Goal: Feedback & Contribution: Contribute content

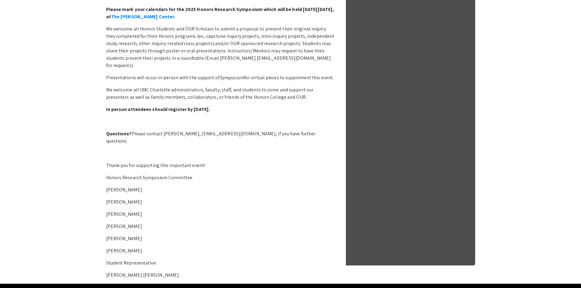
scroll to position [254, 0]
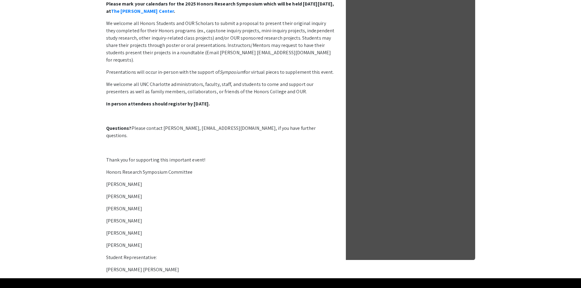
click at [126, 242] on p "Shannon Zurell" at bounding box center [220, 245] width 229 height 7
click at [113, 217] on p "Melinda Adnot" at bounding box center [220, 220] width 229 height 7
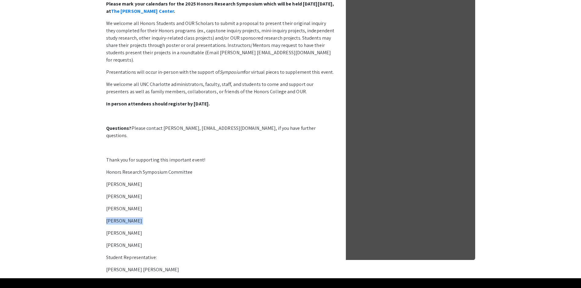
click at [113, 217] on p "Melinda Adnot" at bounding box center [220, 220] width 229 height 7
click at [115, 205] on p "Sarah Powell" at bounding box center [220, 208] width 229 height 7
click at [118, 193] on p "Lance Barton" at bounding box center [220, 196] width 229 height 7
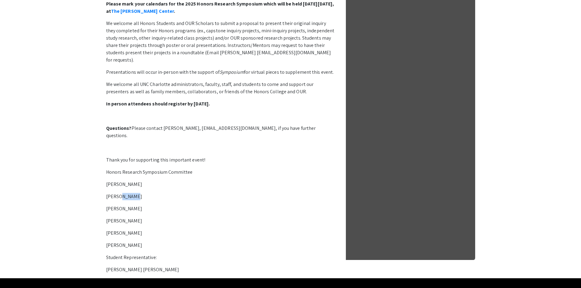
click at [118, 193] on p "Lance Barton" at bounding box center [220, 196] width 229 height 7
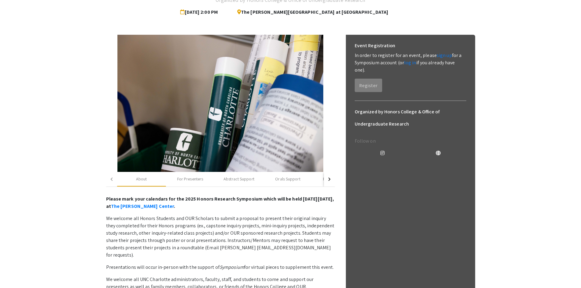
scroll to position [0, 0]
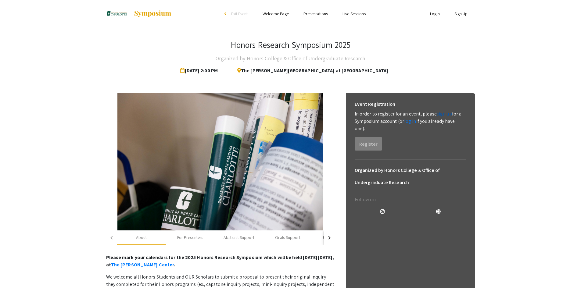
click at [440, 112] on link "sign up" at bounding box center [444, 114] width 15 height 6
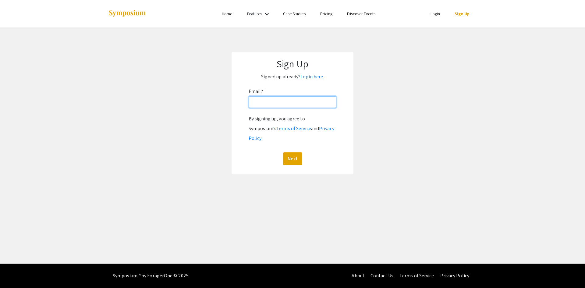
click at [302, 103] on input "Email: *" at bounding box center [293, 102] width 88 height 12
type input "[EMAIL_ADDRESS][DOMAIN_NAME]"
click at [293, 152] on button "Next" at bounding box center [292, 158] width 19 height 13
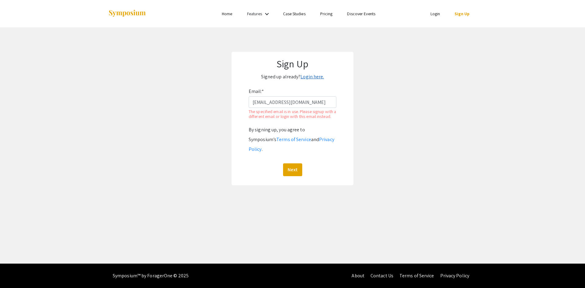
click at [311, 77] on link "Login here." at bounding box center [312, 76] width 23 height 6
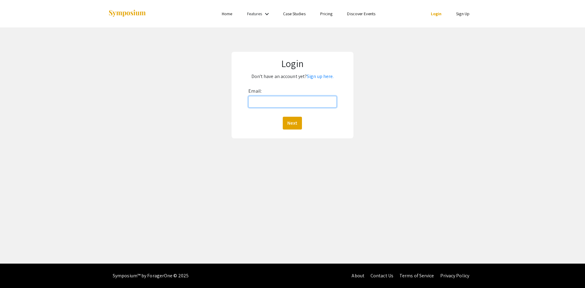
click at [297, 97] on input "Email:" at bounding box center [292, 102] width 88 height 12
type input "[EMAIL_ADDRESS][DOMAIN_NAME]"
click at [298, 120] on button "Next" at bounding box center [292, 123] width 19 height 13
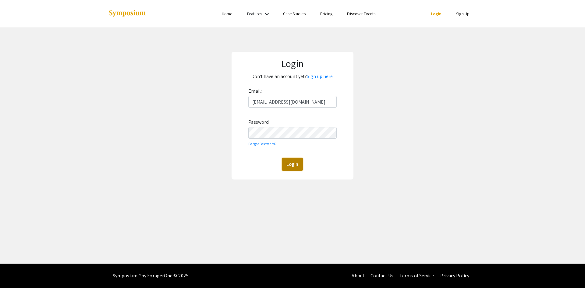
click at [291, 164] on button "Login" at bounding box center [292, 164] width 21 height 13
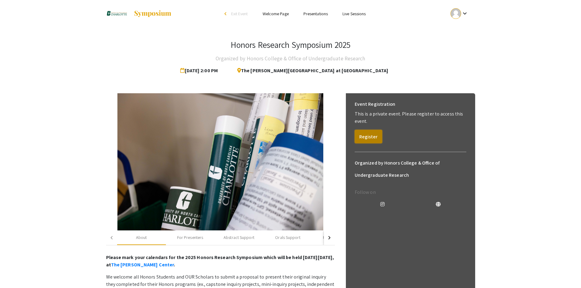
click at [368, 130] on button "Register" at bounding box center [368, 136] width 27 height 13
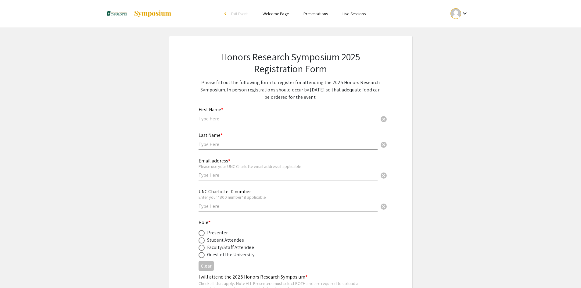
click at [209, 120] on input "text" at bounding box center [287, 119] width 179 height 6
type input "[PERSON_NAME]"
type input "Zalomek"
type input "9803396290"
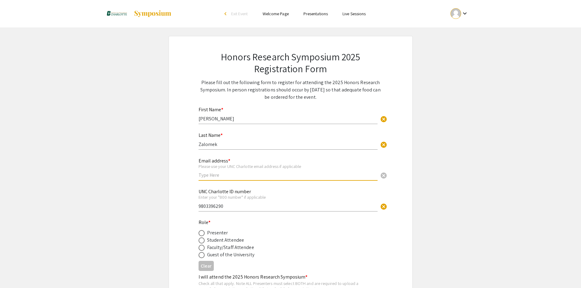
click at [216, 176] on input "text" at bounding box center [287, 175] width 179 height 6
type input "[EMAIL_ADDRESS][DOMAIN_NAME]"
click at [58, 124] on app-registration-form-submission "Honors Research Symposium 2025 Registration Form Please fill out the following …" at bounding box center [290, 197] width 581 height 322
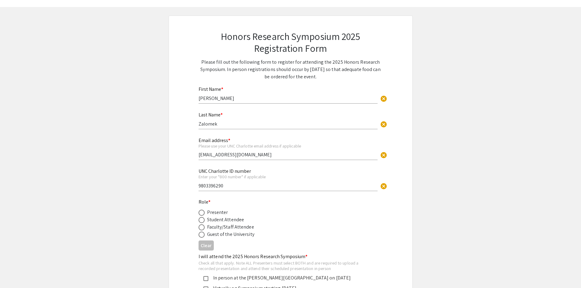
scroll to position [30, 0]
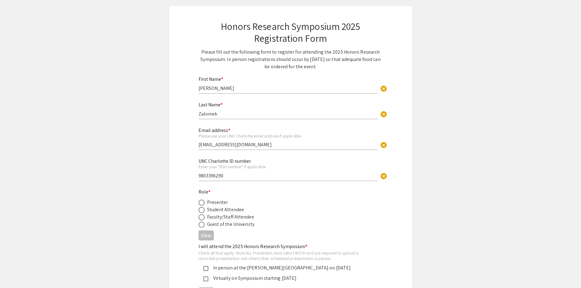
click at [203, 201] on span at bounding box center [201, 203] width 6 height 6
click at [203, 201] on input "radio" at bounding box center [201, 203] width 6 height 6
radio input "true"
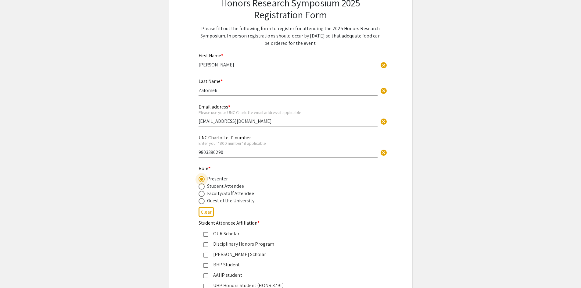
scroll to position [61, 0]
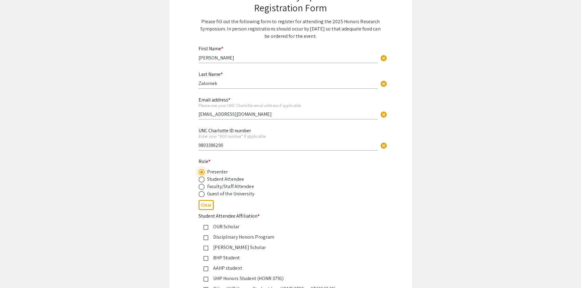
click at [206, 225] on mat-pseudo-checkbox at bounding box center [205, 227] width 5 height 5
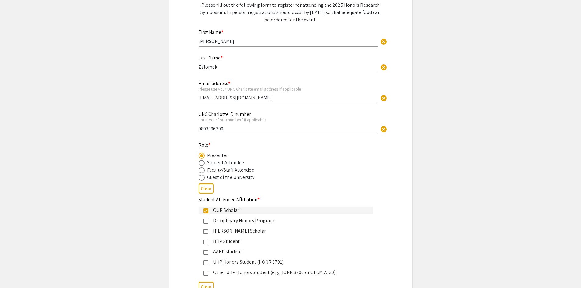
scroll to position [91, 0]
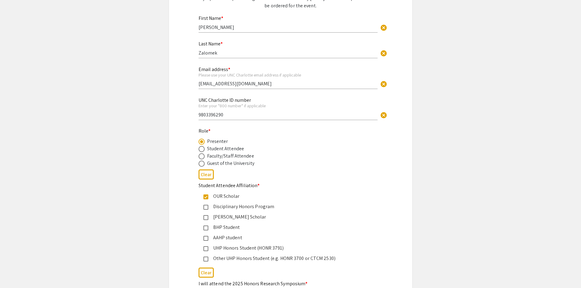
click at [208, 256] on div "Other UHP Honors Student (e.g. HONR 3700 or CTCM 2530)" at bounding box center [288, 258] width 160 height 7
click at [171, 253] on div "Honors Research Symposium 2025 Registration Form Please fill out the following …" at bounding box center [291, 155] width 244 height 420
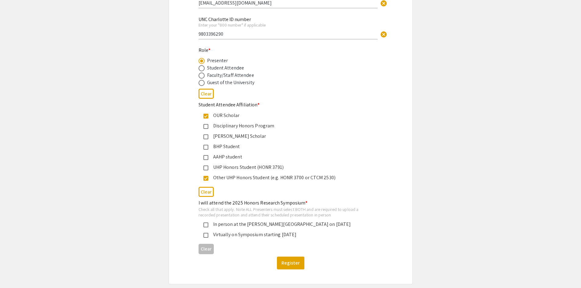
scroll to position [183, 0]
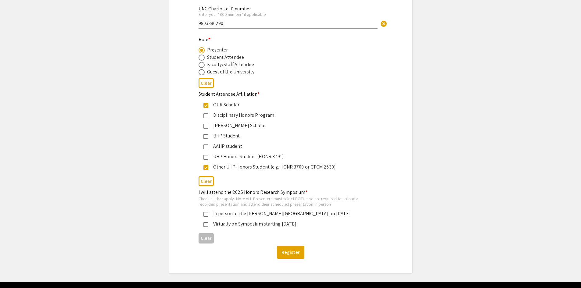
click at [213, 212] on div "In person at the DuBois Center on November 21, 2025" at bounding box center [288, 213] width 160 height 7
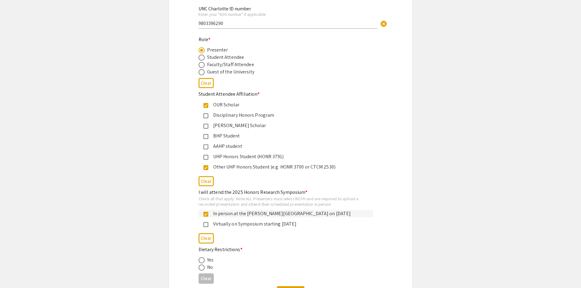
scroll to position [213, 0]
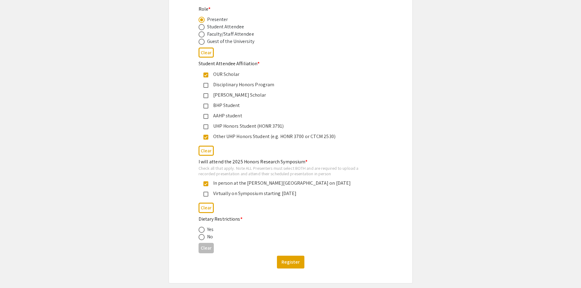
click at [201, 240] on span at bounding box center [201, 237] width 6 height 6
click at [201, 240] on input "radio" at bounding box center [201, 237] width 6 height 6
radio input "true"
click at [292, 262] on button "Register" at bounding box center [290, 262] width 27 height 13
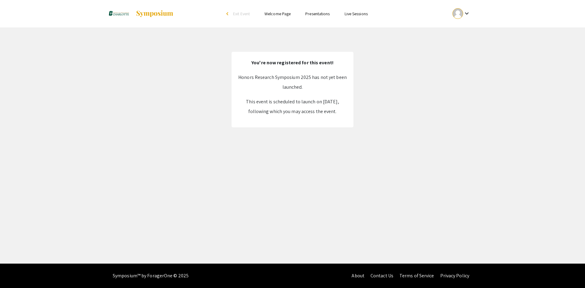
click at [239, 13] on span "Exit Event" at bounding box center [241, 13] width 17 height 5
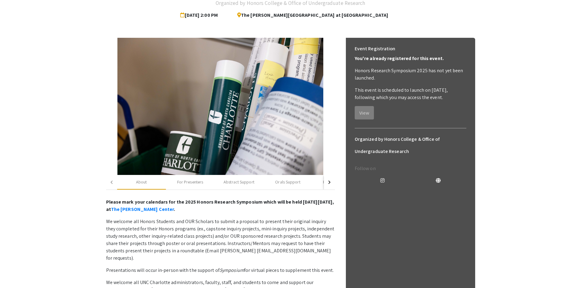
scroll to position [61, 0]
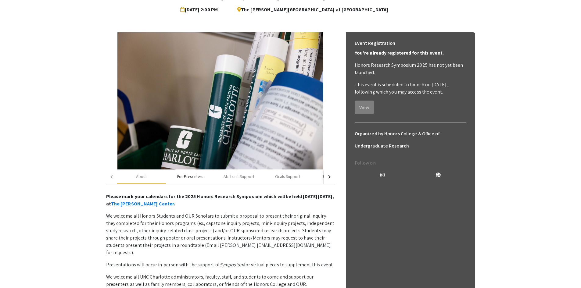
click at [188, 88] on div "For Presenters" at bounding box center [190, 176] width 26 height 6
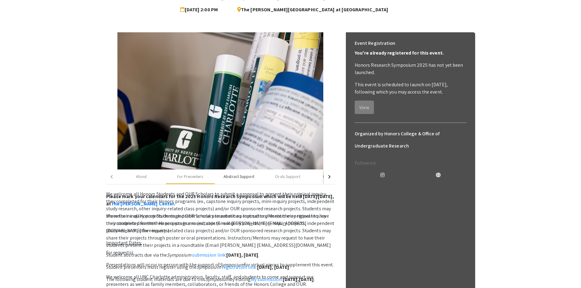
click at [188, 88] on div "Abstract Support" at bounding box center [239, 177] width 49 height 15
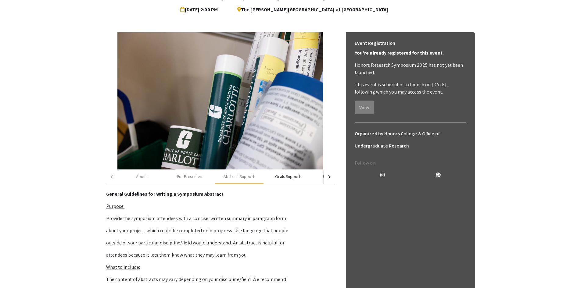
click at [188, 88] on div "Orals Support" at bounding box center [287, 176] width 25 height 6
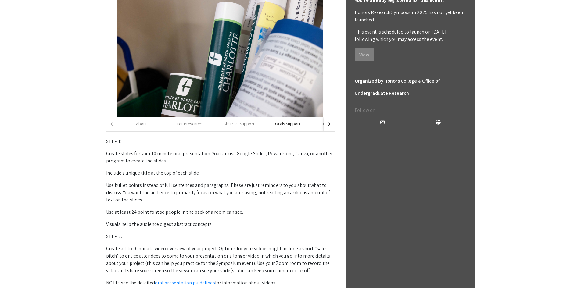
scroll to position [122, 0]
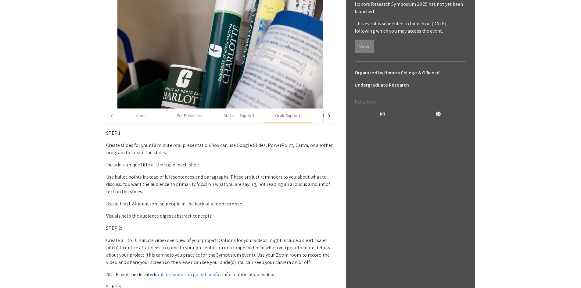
click at [154, 88] on p "Create slides for your 10 minute oral presentation. You can use Google Slides, …" at bounding box center [220, 149] width 229 height 15
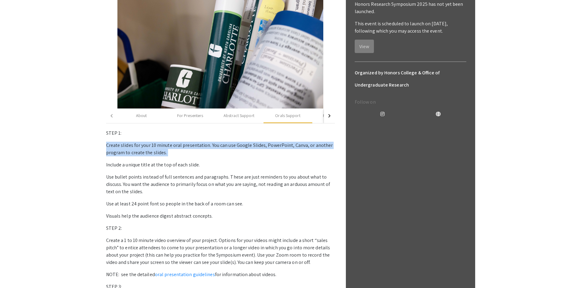
click at [154, 88] on p "Create slides for your 10 minute oral presentation. You can use Google Slides, …" at bounding box center [220, 149] width 229 height 15
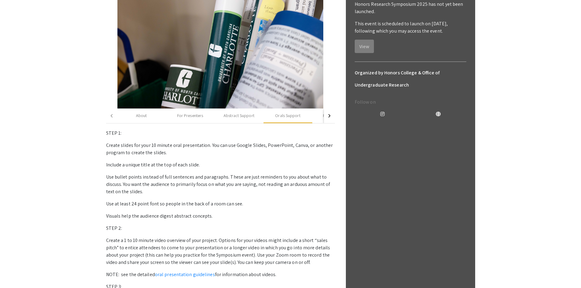
click at [142, 88] on p "Create a 1 to 10 minute video overview of your project. Options for your videos…" at bounding box center [220, 251] width 229 height 29
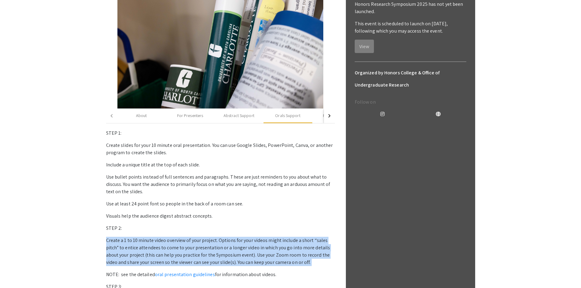
click at [142, 88] on p "Create a 1 to 10 minute video overview of your project. Options for your videos…" at bounding box center [220, 251] width 229 height 29
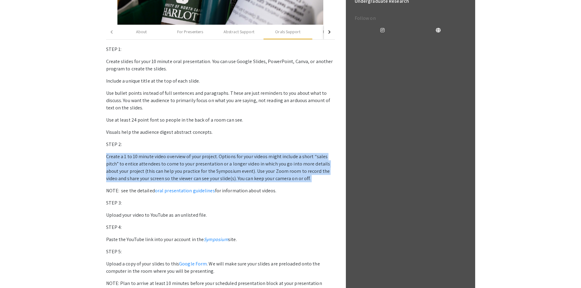
scroll to position [213, 0]
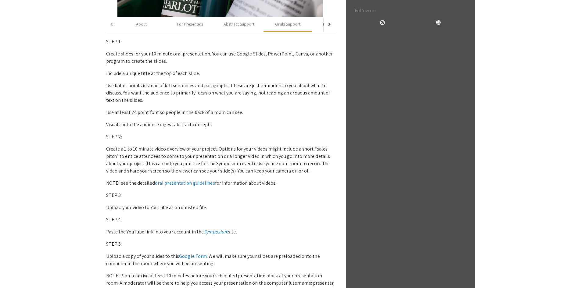
click at [127, 88] on p "Upload your video to YouTube as an unlisted file." at bounding box center [220, 207] width 229 height 7
click at [142, 88] on p "Paste the YouTube link into your account in the Symposium site." at bounding box center [220, 231] width 229 height 7
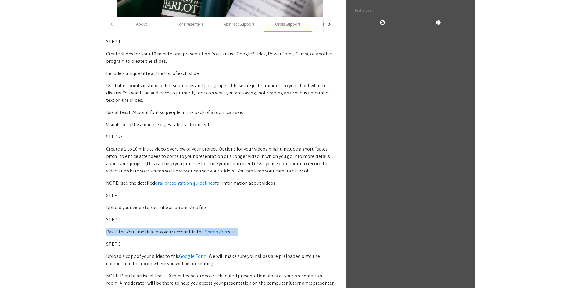
click at [142, 88] on p "Paste the YouTube link into your account in the Symposium site." at bounding box center [220, 231] width 229 height 7
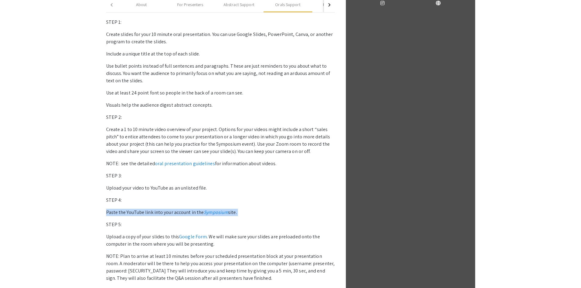
scroll to position [244, 0]
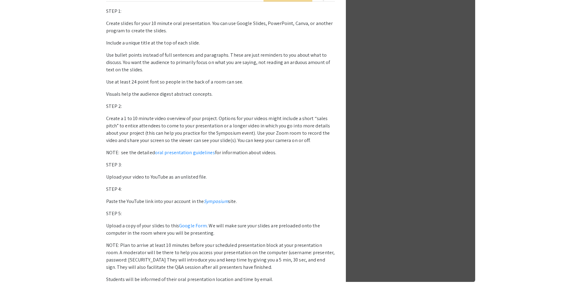
click at [142, 88] on p "Upload a copy of your slides to this Google Form . We will make sure your slide…" at bounding box center [220, 229] width 229 height 15
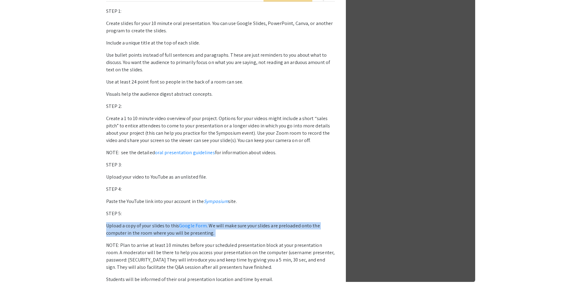
click at [142, 88] on p "Upload a copy of your slides to this Google Form . We will make sure your slide…" at bounding box center [220, 229] width 229 height 15
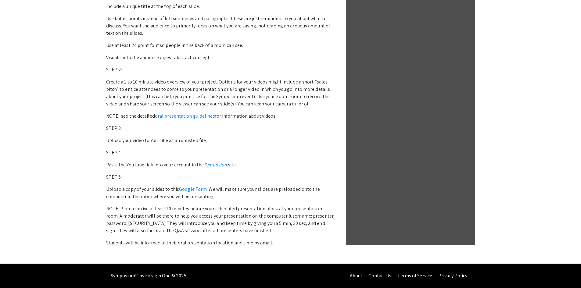
scroll to position [98, 0]
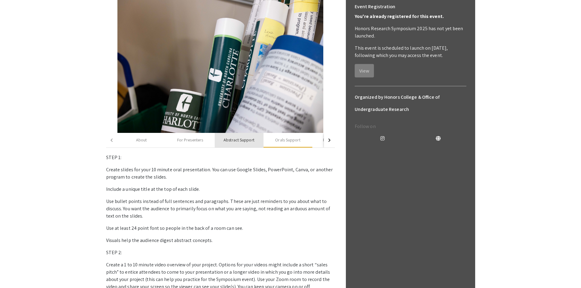
click at [188, 88] on div "Abstract Support" at bounding box center [238, 140] width 31 height 6
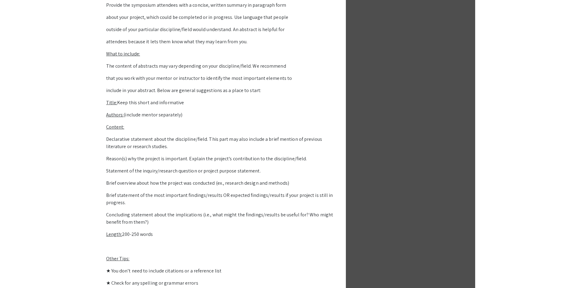
scroll to position [311, 0]
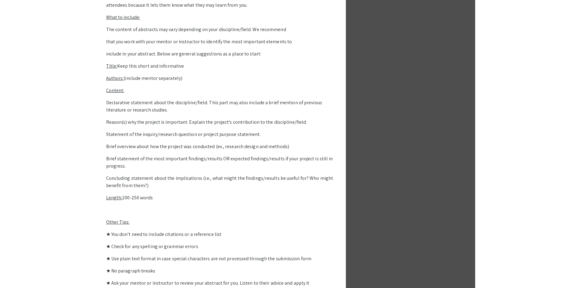
click at [124, 88] on p "Length: 200-250 words" at bounding box center [220, 197] width 229 height 7
click at [126, 88] on p "★ You don’t need to include citations or a reference list" at bounding box center [220, 234] width 229 height 7
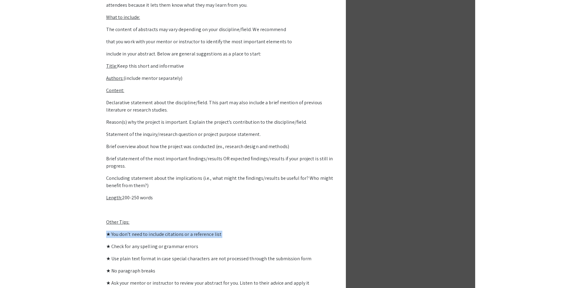
click at [126, 88] on p "★ You don’t need to include citations or a reference list" at bounding box center [220, 234] width 229 height 7
click at [126, 88] on p "★ Check for any spelling or grammar errors" at bounding box center [220, 246] width 229 height 7
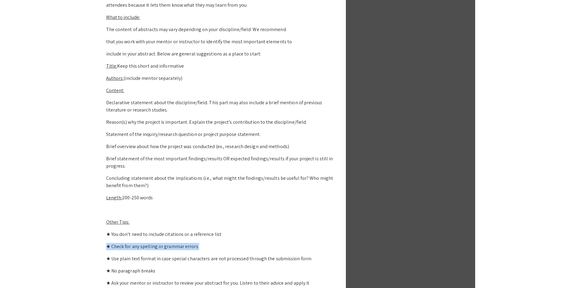
click at [126, 88] on p "★ Check for any spelling or grammar errors" at bounding box center [220, 246] width 229 height 7
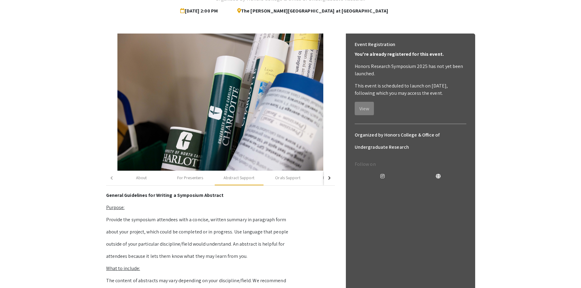
scroll to position [0, 0]
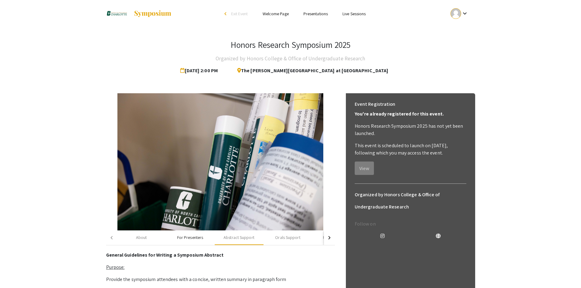
click at [183, 88] on div "For Presenters" at bounding box center [190, 237] width 49 height 15
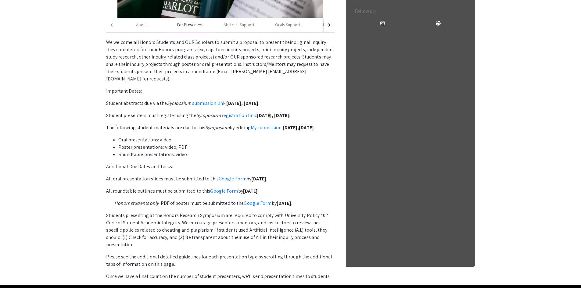
scroll to position [213, 0]
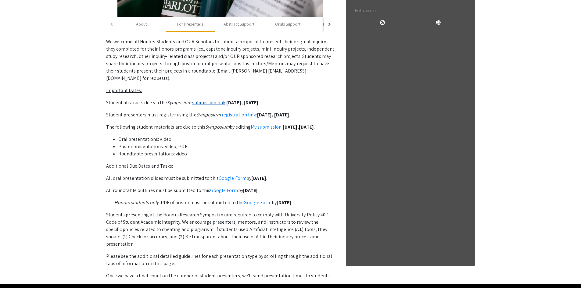
click at [188, 88] on link "submission link" at bounding box center [208, 102] width 33 height 6
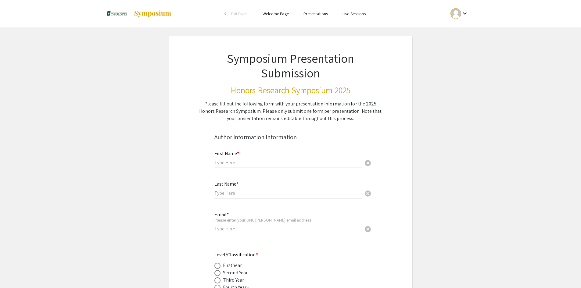
click at [240, 164] on input "text" at bounding box center [287, 162] width 147 height 6
type input "[PERSON_NAME]"
type input "Zalomek"
click at [230, 225] on div "Email * Please enter your UNC [PERSON_NAME] email address [EMAIL_ADDRESS][DOMAI…" at bounding box center [287, 220] width 147 height 28
click at [230, 226] on input "[EMAIL_ADDRESS][DOMAIN_NAME]" at bounding box center [287, 229] width 147 height 6
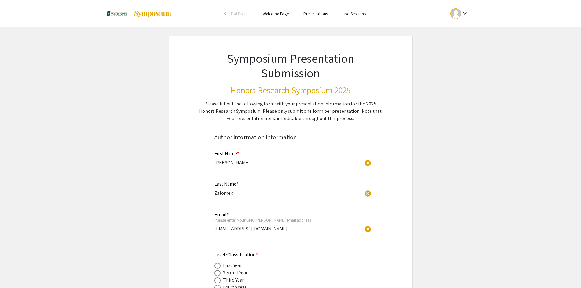
click at [230, 227] on input "[EMAIL_ADDRESS][DOMAIN_NAME]" at bounding box center [287, 229] width 147 height 6
type input "[EMAIL_ADDRESS][DOMAIN_NAME]"
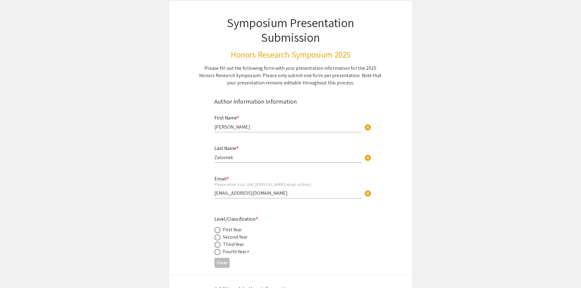
scroll to position [61, 0]
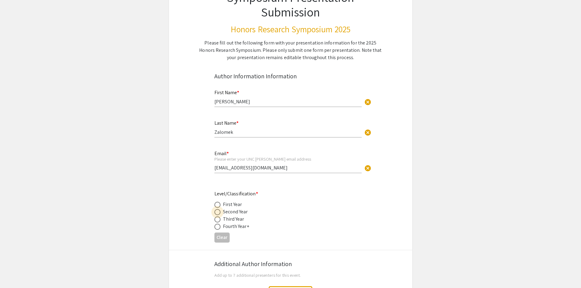
click at [220, 210] on span at bounding box center [217, 212] width 6 height 6
click at [220, 210] on input "radio" at bounding box center [217, 212] width 6 height 6
radio input "true"
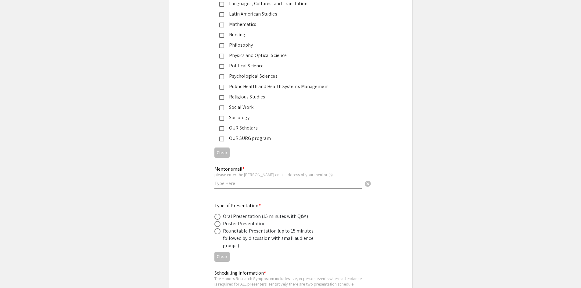
scroll to position [976, 0]
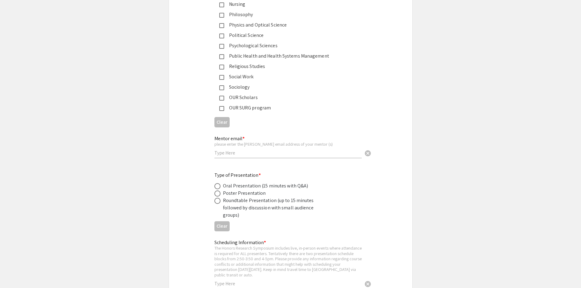
click at [215, 193] on span at bounding box center [217, 194] width 6 height 6
click at [215, 193] on input "radio" at bounding box center [217, 194] width 6 height 6
radio input "true"
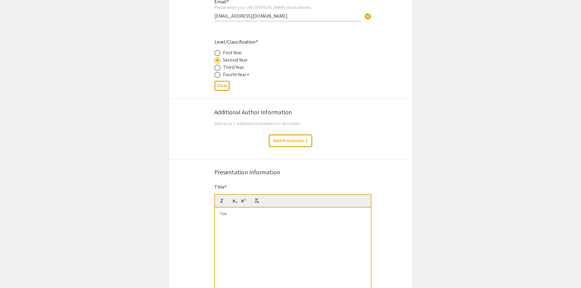
scroll to position [213, 0]
click at [234, 215] on p at bounding box center [293, 213] width 147 height 5
click at [236, 220] on div "To enrich screen reader interactions, please activate Accessibility in Grammarl…" at bounding box center [293, 252] width 156 height 91
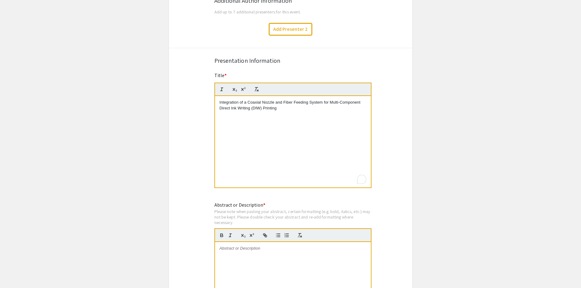
scroll to position [335, 0]
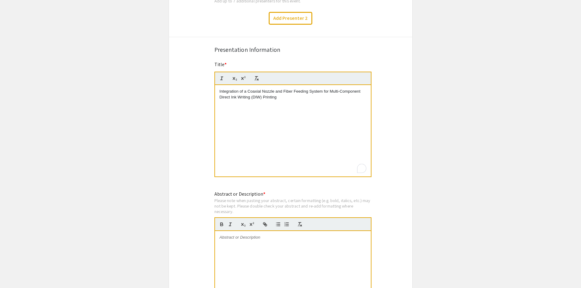
click at [254, 248] on div at bounding box center [293, 276] width 156 height 91
click at [254, 250] on div "To enrich screen reader interactions, please activate Accessibility in Grammarl…" at bounding box center [293, 276] width 156 height 91
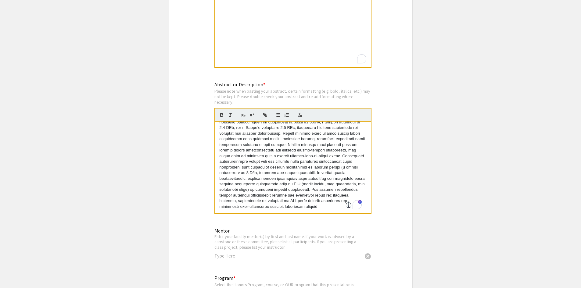
scroll to position [457, 0]
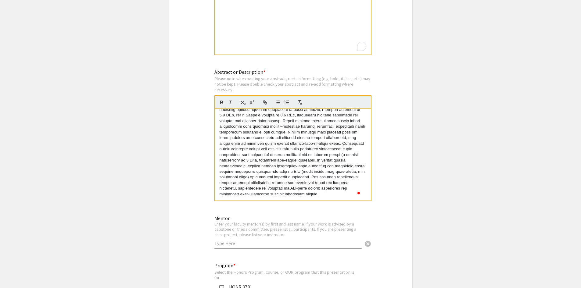
click at [404, 187] on div "Symposium Presentation Submission Honors Research Symposium 2025 Please fill ou…" at bounding box center [291, 210] width 244 height 1263
click at [252, 245] on input "text" at bounding box center [287, 243] width 147 height 6
click at [263, 241] on input "text" at bounding box center [287, 243] width 147 height 6
paste input "Dr. Joyee"
type input "Dr. Joyee"
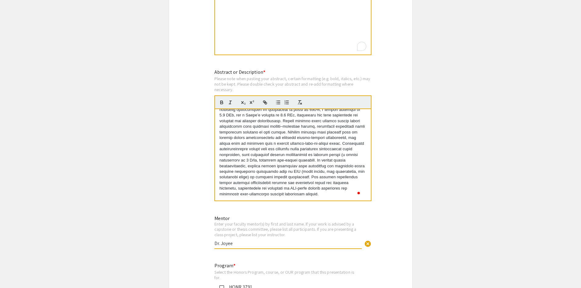
click at [158, 240] on app-submissions "Symposium Presentation Submission Honors Research Symposium 2025 Please fill ou…" at bounding box center [290, 210] width 581 height 1263
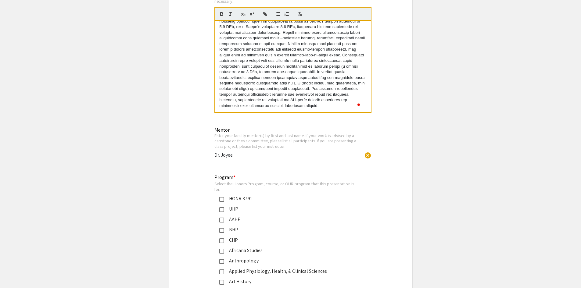
scroll to position [549, 0]
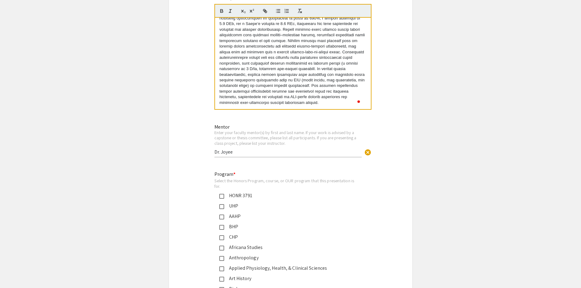
click at [221, 207] on mat-pseudo-checkbox at bounding box center [221, 206] width 5 height 5
click at [165, 213] on app-submissions "Symposium Presentation Submission Honors Research Symposium 2025 Please fill ou…" at bounding box center [290, 118] width 581 height 1263
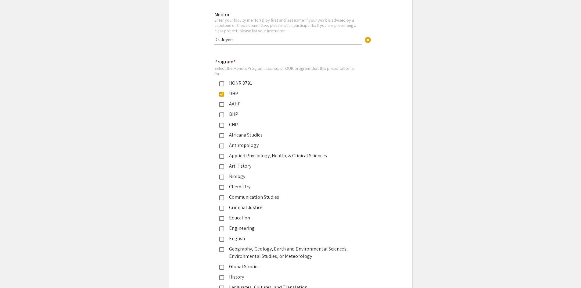
scroll to position [671, 0]
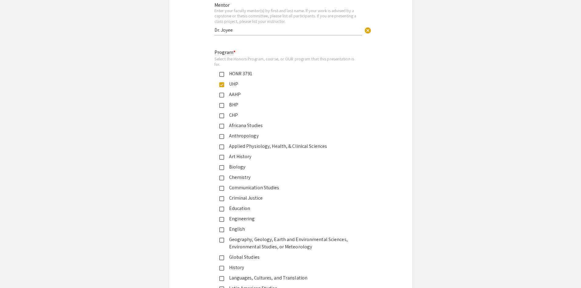
click at [225, 87] on div "UHP" at bounding box center [288, 83] width 128 height 7
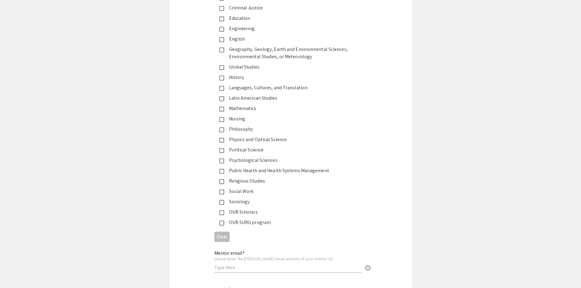
scroll to position [915, 0]
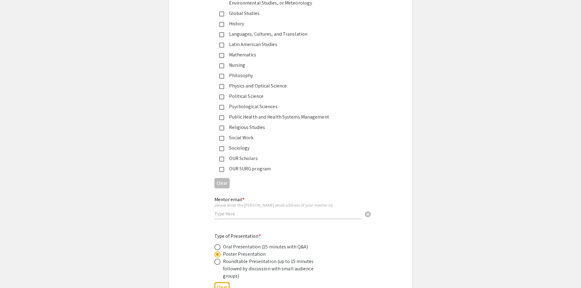
click at [224, 160] on div "OUR Scholars" at bounding box center [288, 158] width 128 height 7
click at [235, 218] on div "Mentor email * please enter the charlotte email address of your mentor (s) canc…" at bounding box center [287, 205] width 147 height 28
click at [233, 217] on input "text" at bounding box center [287, 214] width 147 height 6
paste input "[EMAIL_ADDRESS][DOMAIN_NAME]"
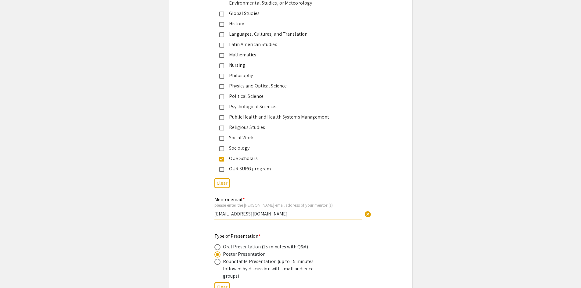
type input "[EMAIL_ADDRESS][DOMAIN_NAME]"
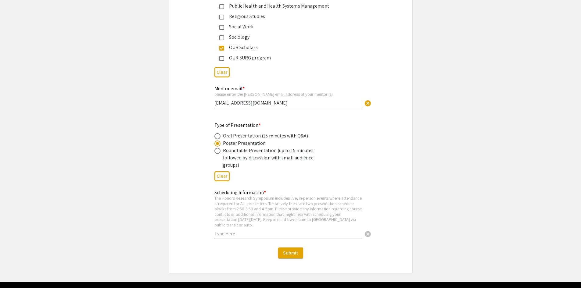
scroll to position [1037, 0]
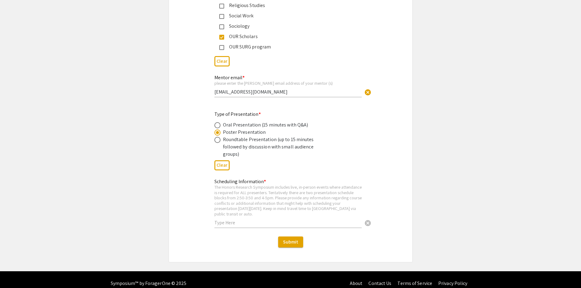
click at [237, 220] on input "text" at bounding box center [287, 223] width 147 height 6
type input "O"
type input "p"
click at [300, 220] on input "Presenting for OUR and CTCM with [PERSON_NAME]" at bounding box center [287, 223] width 147 height 6
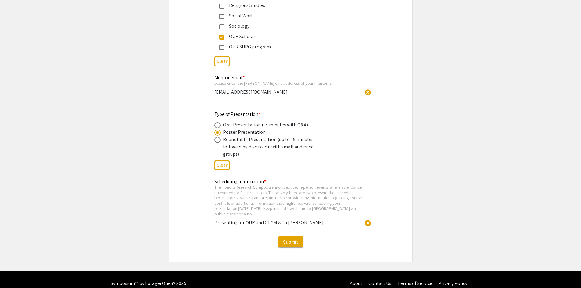
paste input "ls"
type input "Presenting for OUR and CTCM with [PERSON_NAME]"
click at [184, 216] on div "Scheduling Information * The Honors Research Symposium includes live, in-person…" at bounding box center [290, 207] width 243 height 58
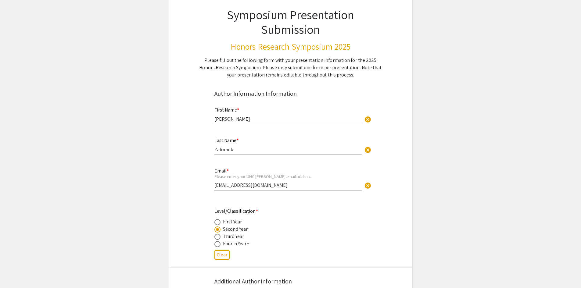
scroll to position [0, 0]
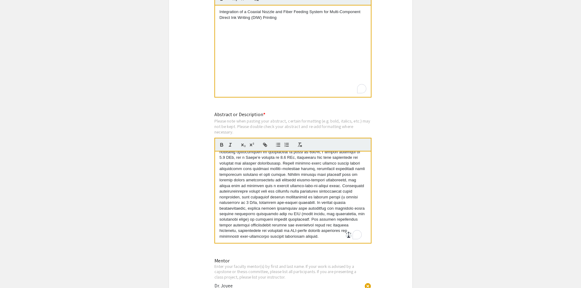
scroll to position [427, 0]
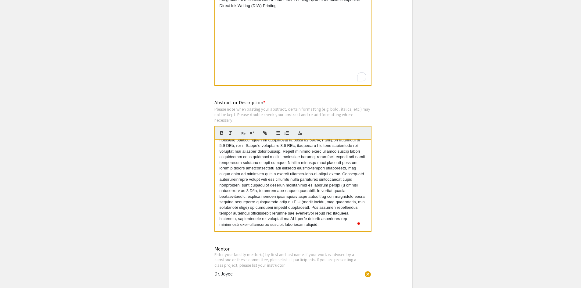
click at [265, 196] on p "To enrich screen reader interactions, please activate Accessibility in Grammarl…" at bounding box center [293, 162] width 147 height 129
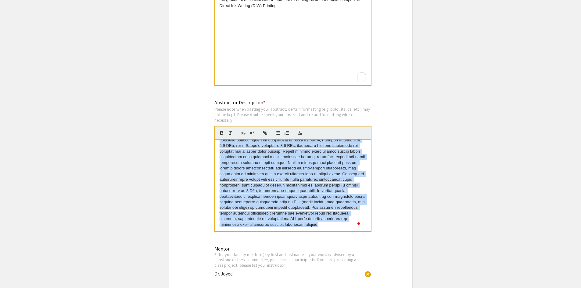
click at [265, 196] on p "To enrich screen reader interactions, please activate Accessibility in Grammarl…" at bounding box center [293, 162] width 147 height 129
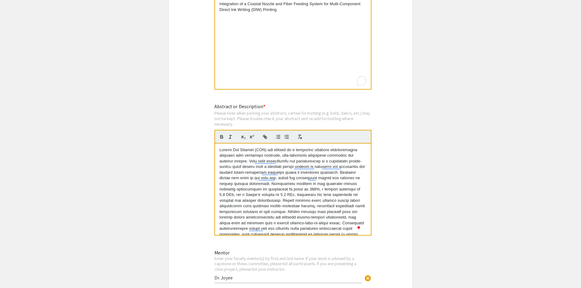
scroll to position [396, 0]
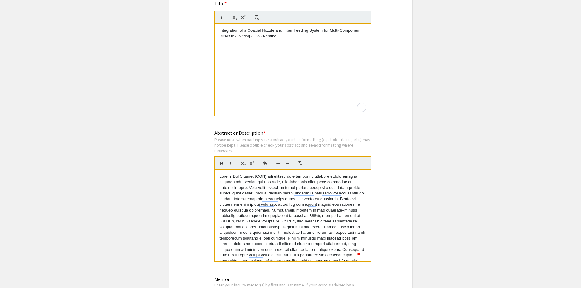
click at [416, 207] on app-submissions "Symposium Presentation Submission Honors Research Symposium 2025 Please fill ou…" at bounding box center [290, 271] width 581 height 1263
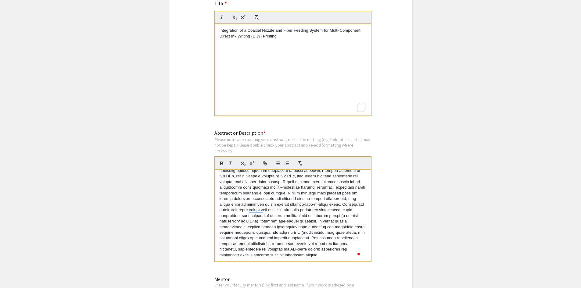
click at [417, 234] on app-submissions "Symposium Presentation Submission Honors Research Symposium 2025 Please fill ou…" at bounding box center [290, 271] width 581 height 1263
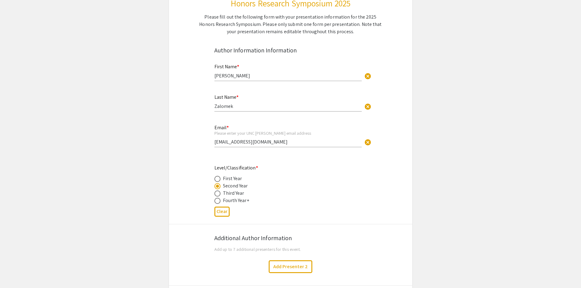
scroll to position [0, 0]
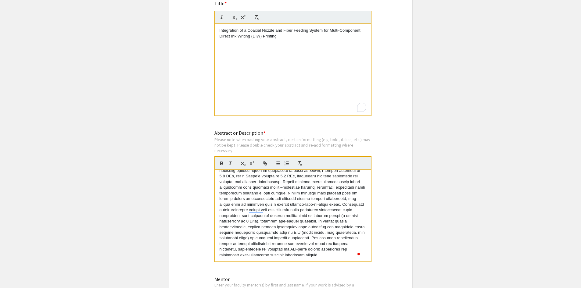
click at [180, 248] on div "Symposium Presentation Submission Honors Research Symposium 2025 Please fill ou…" at bounding box center [291, 271] width 244 height 1263
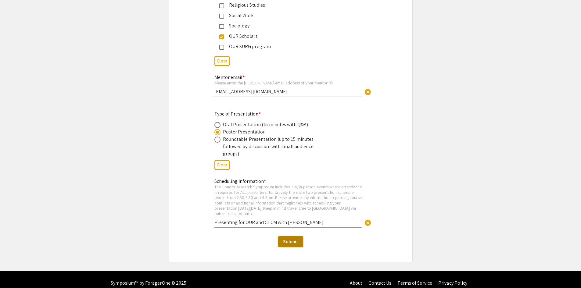
click at [290, 238] on span "Submit" at bounding box center [290, 241] width 15 height 6
